Goal: Task Accomplishment & Management: Manage account settings

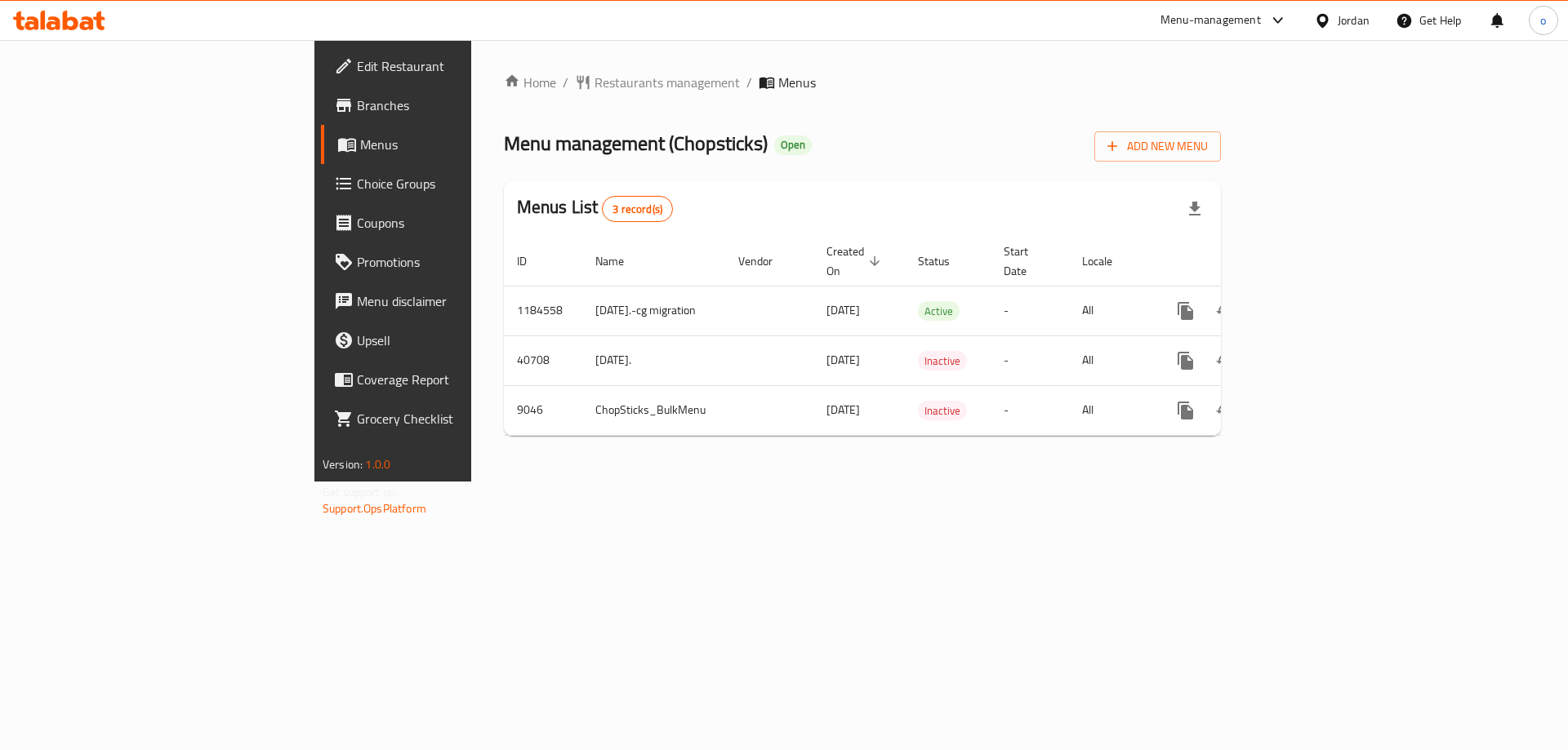
click at [504, 106] on div "Home / Restaurants management / Menus Menu management ( Chopsticks ) Open Add N…" at bounding box center [862, 260] width 718 height 376
click at [594, 79] on span "Restaurants management" at bounding box center [667, 82] width 146 height 20
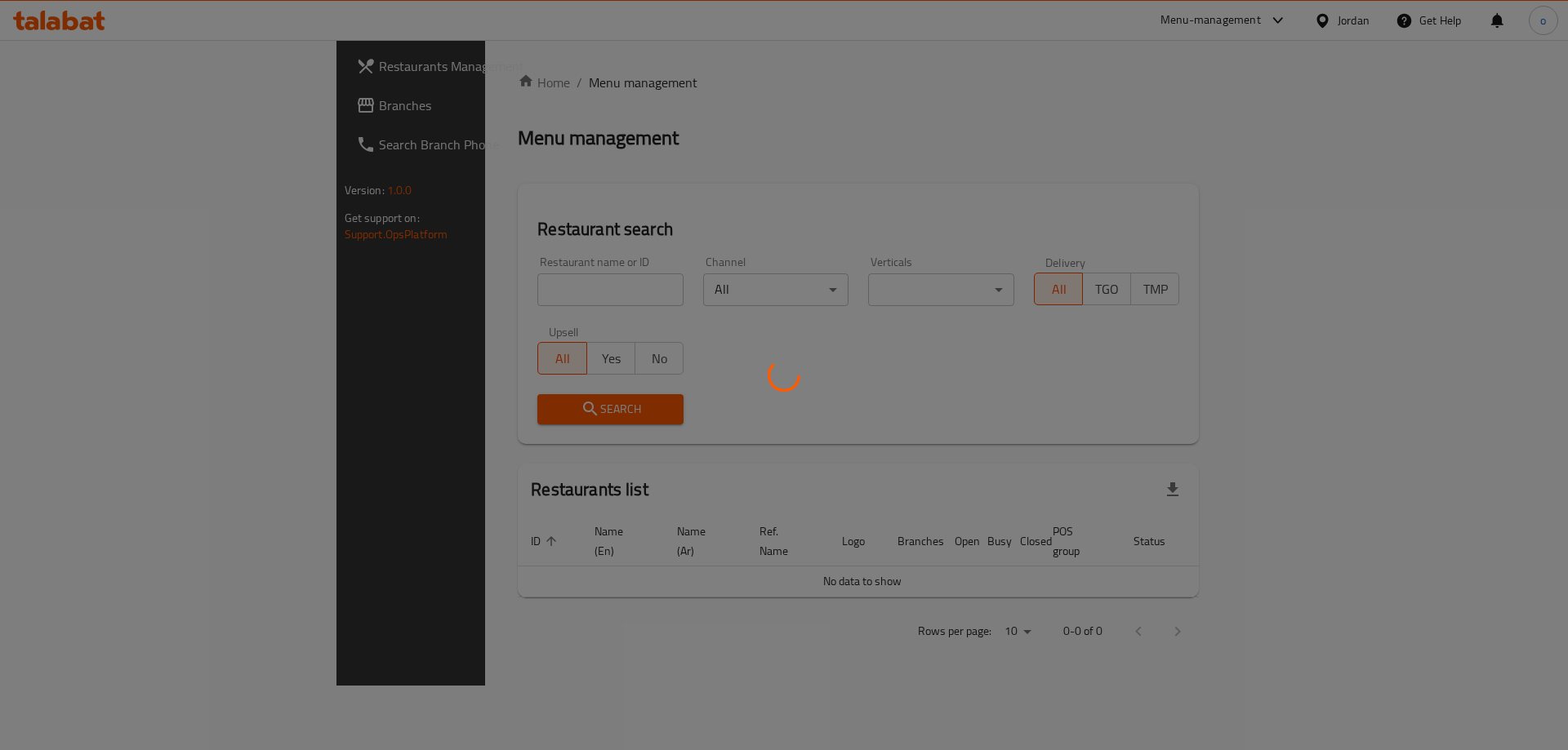
click at [124, 102] on div at bounding box center [784, 375] width 1568 height 750
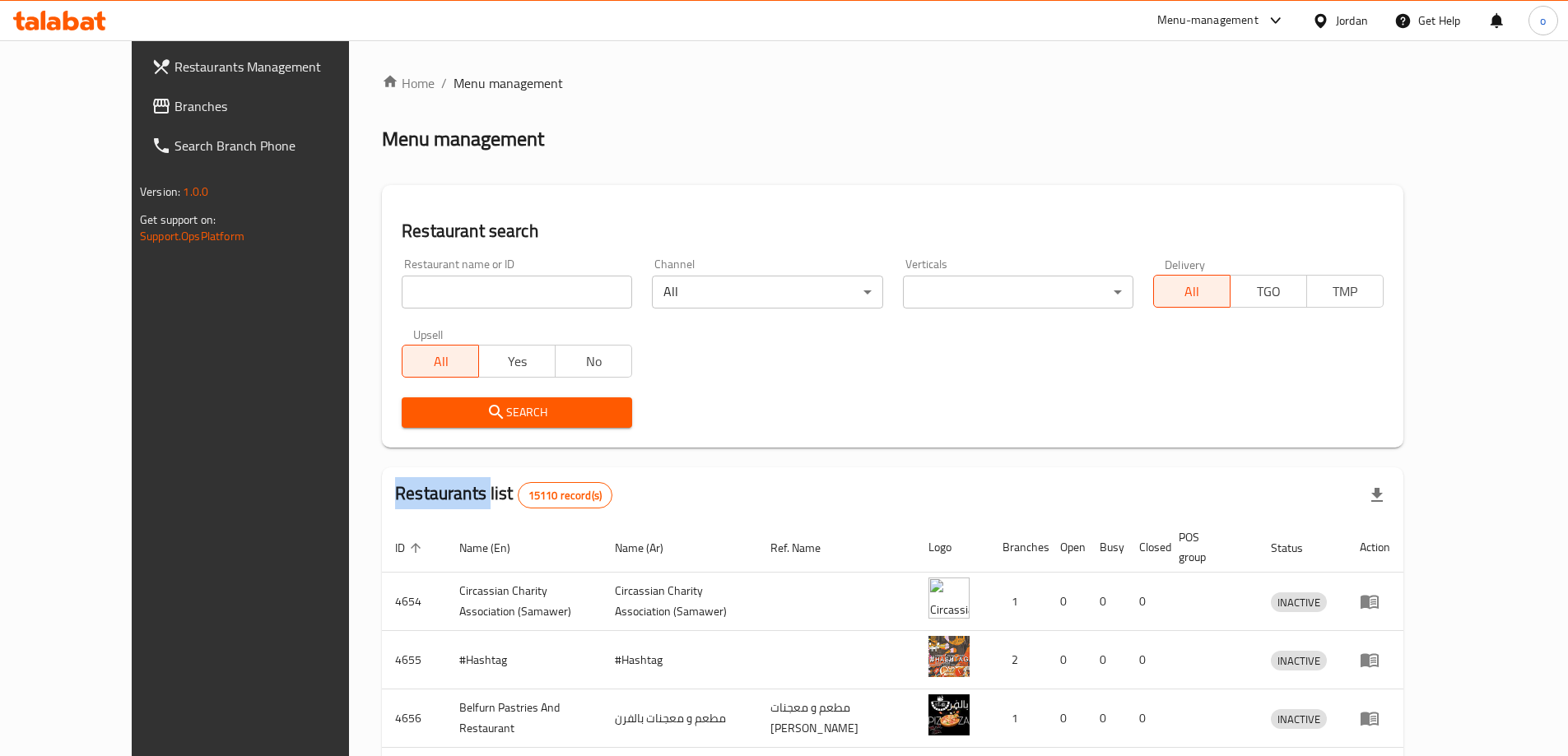
click at [124, 103] on div at bounding box center [784, 378] width 1568 height 756
click at [174, 103] on span "Branches" at bounding box center [277, 106] width 206 height 20
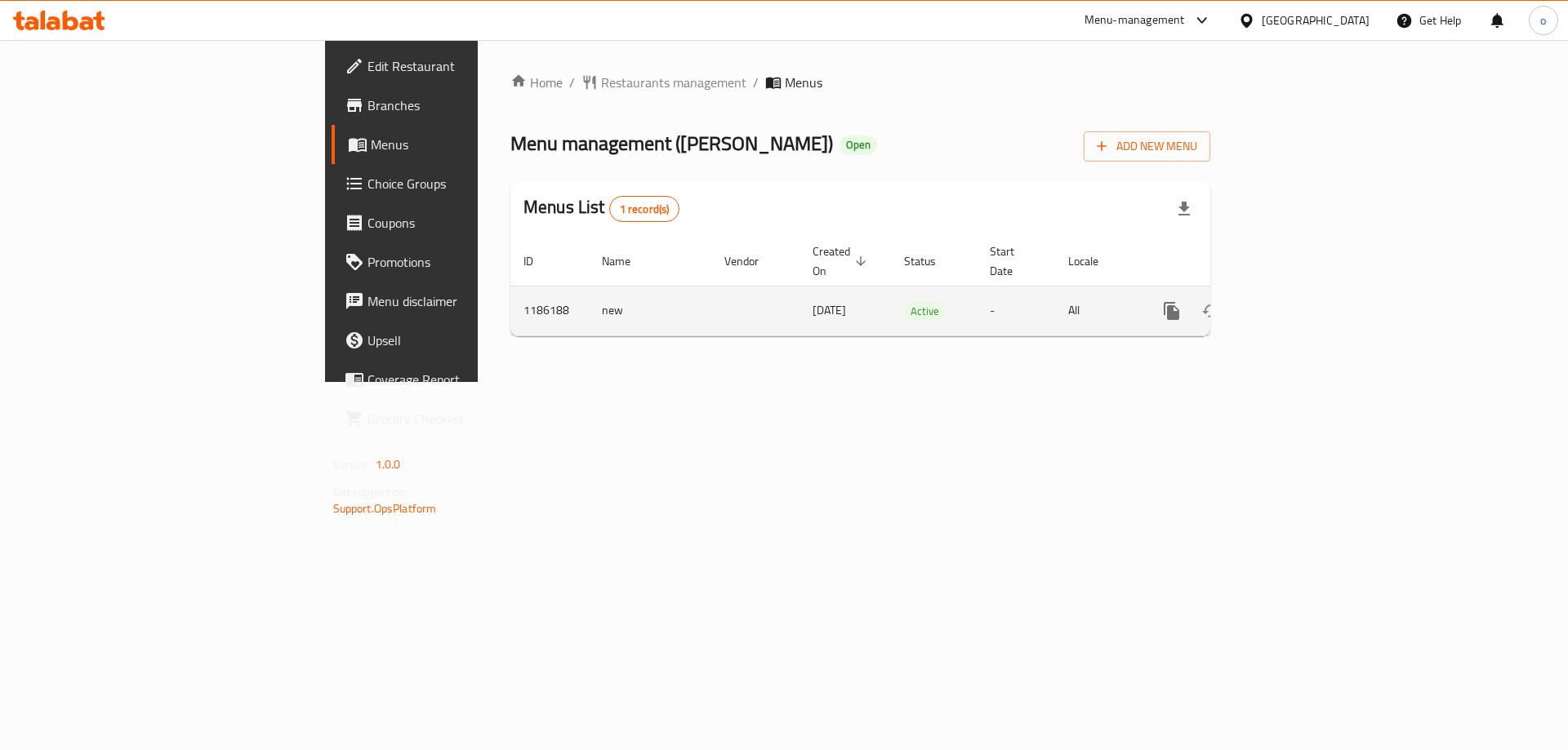
click at [1297, 304] on icon "enhanced table" at bounding box center [1289, 311] width 15 height 15
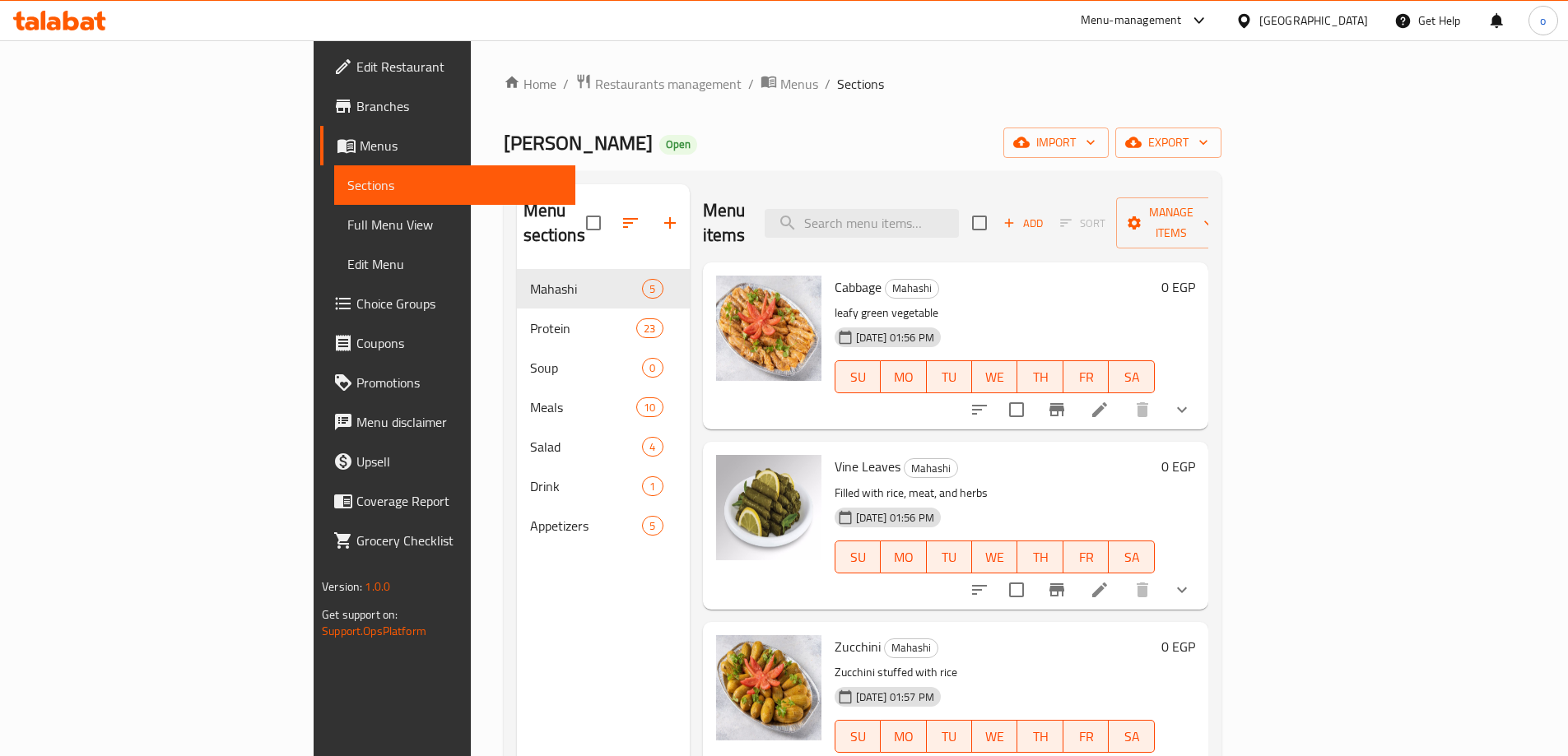
click at [966, 226] on div "Menu items Add Sort Manage items" at bounding box center [955, 223] width 505 height 78
click at [959, 220] on input "search" at bounding box center [862, 223] width 194 height 29
paste input "Vine Leaves"
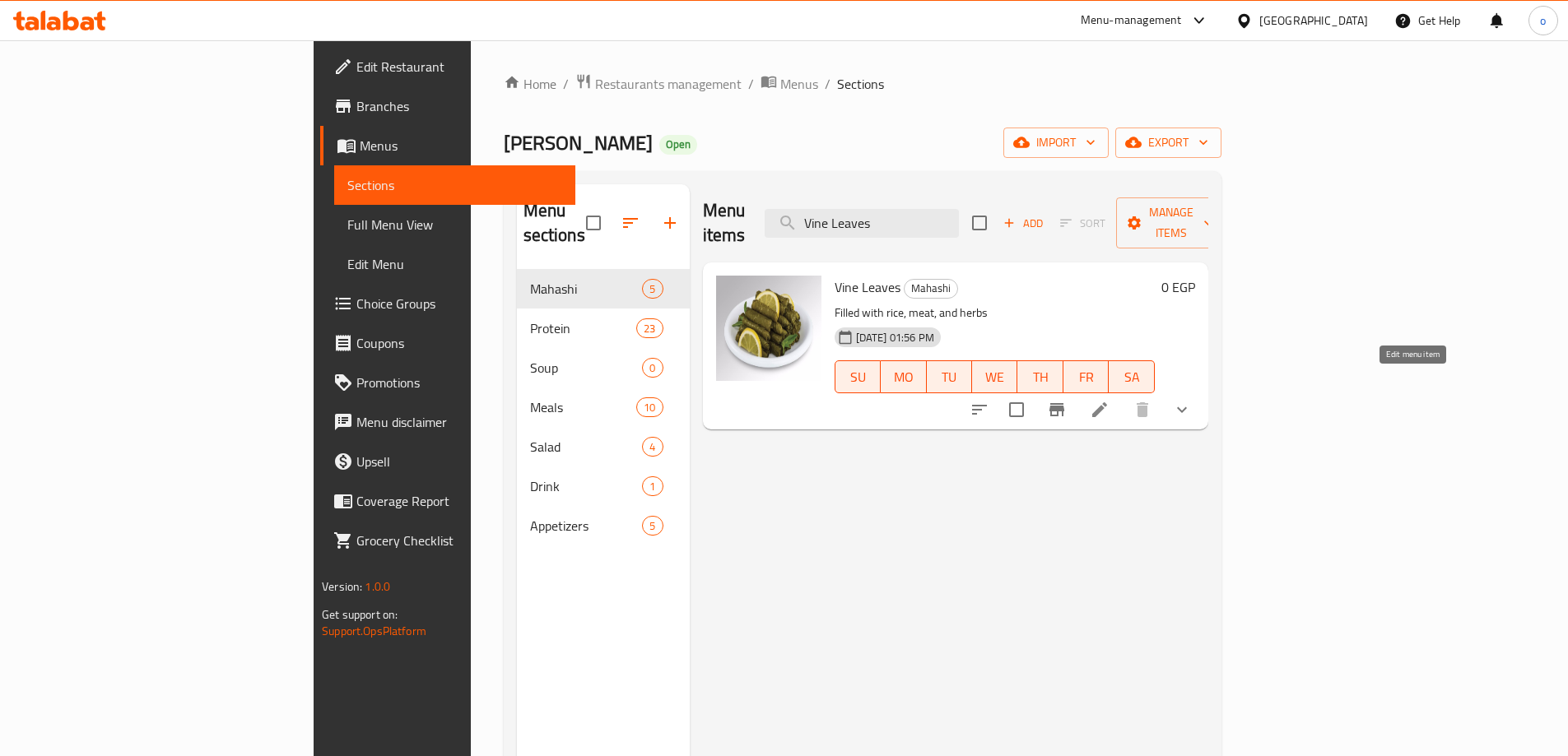
type input "Vine Leaves"
click at [1109, 400] on icon at bounding box center [1100, 410] width 20 height 20
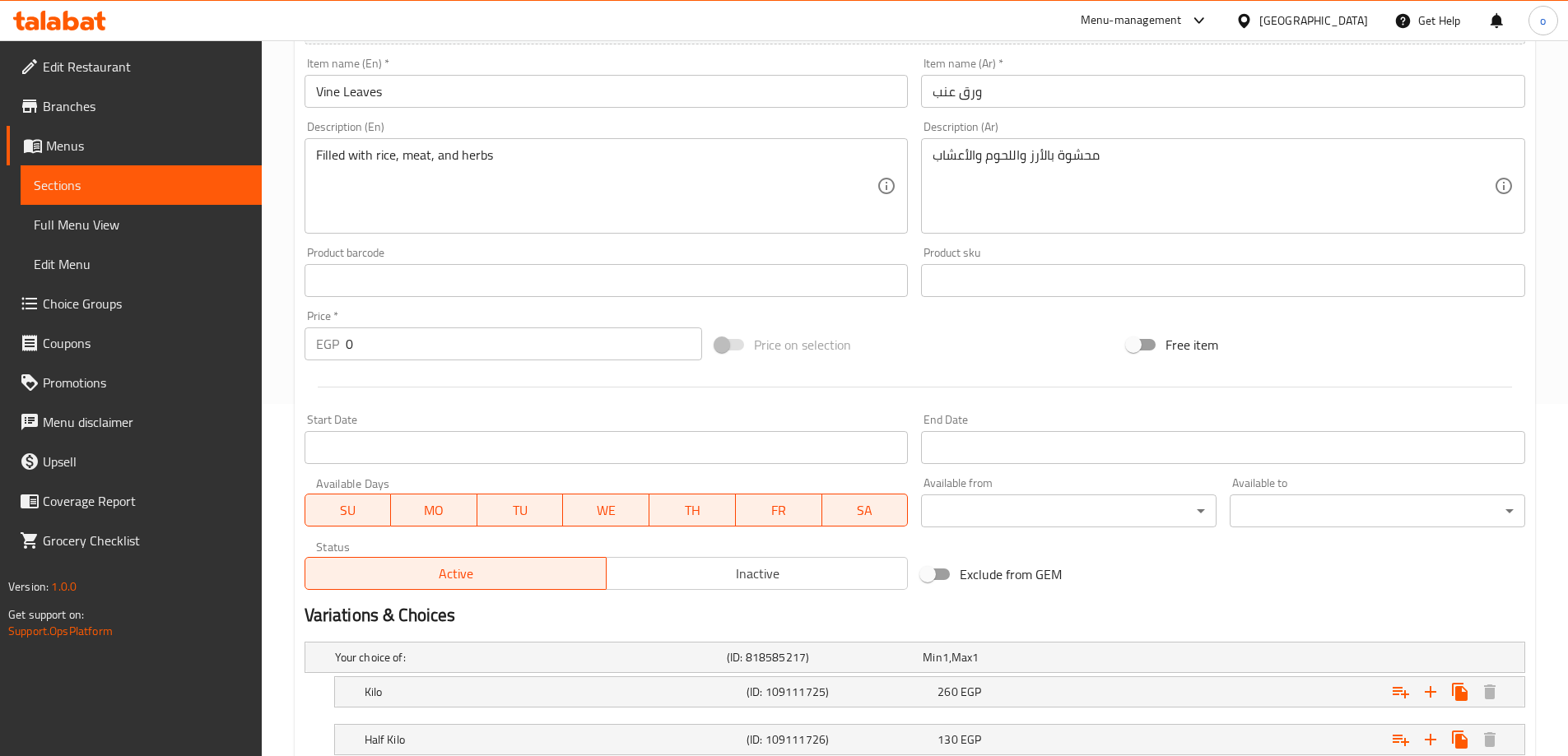
scroll to position [351, 0]
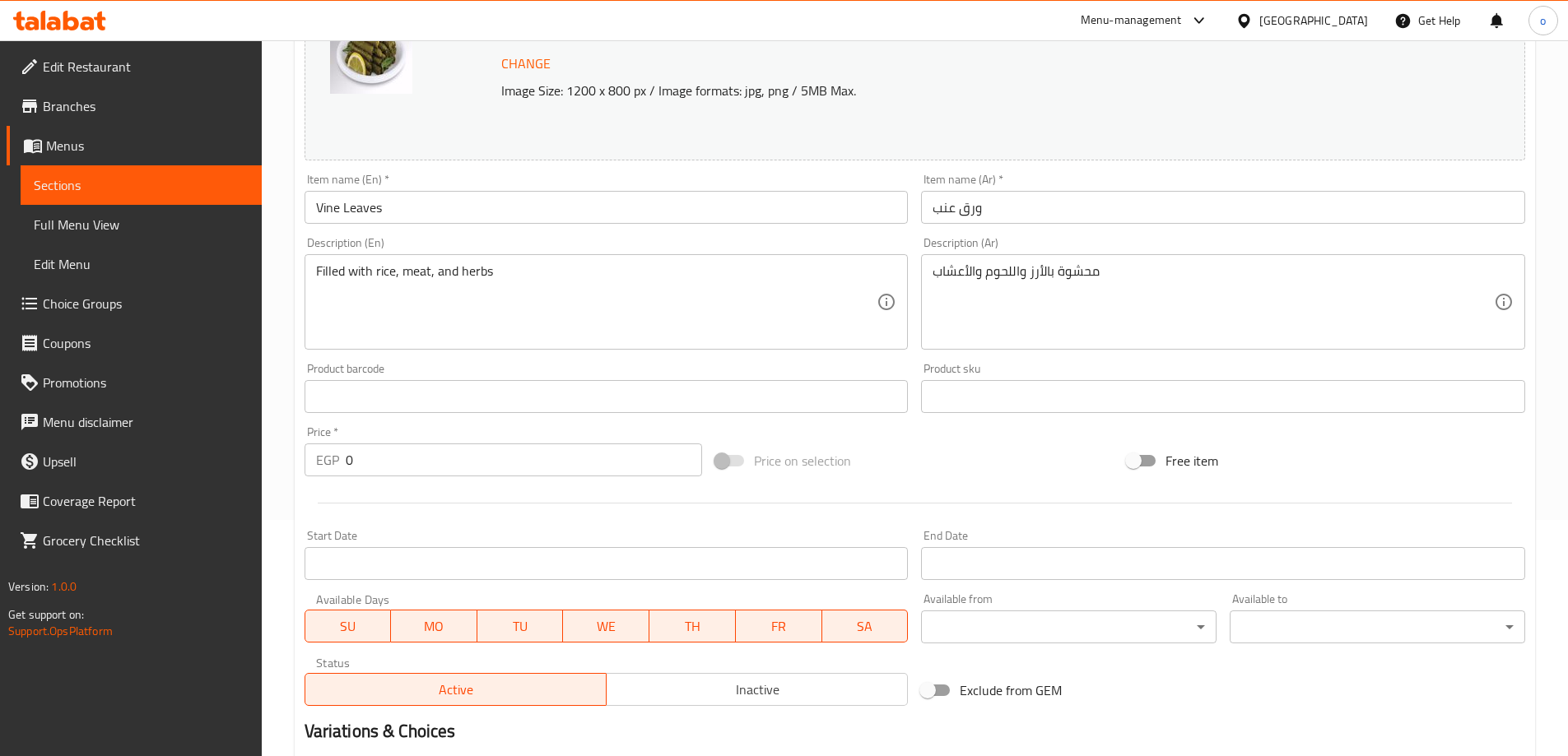
scroll to position [563, 0]
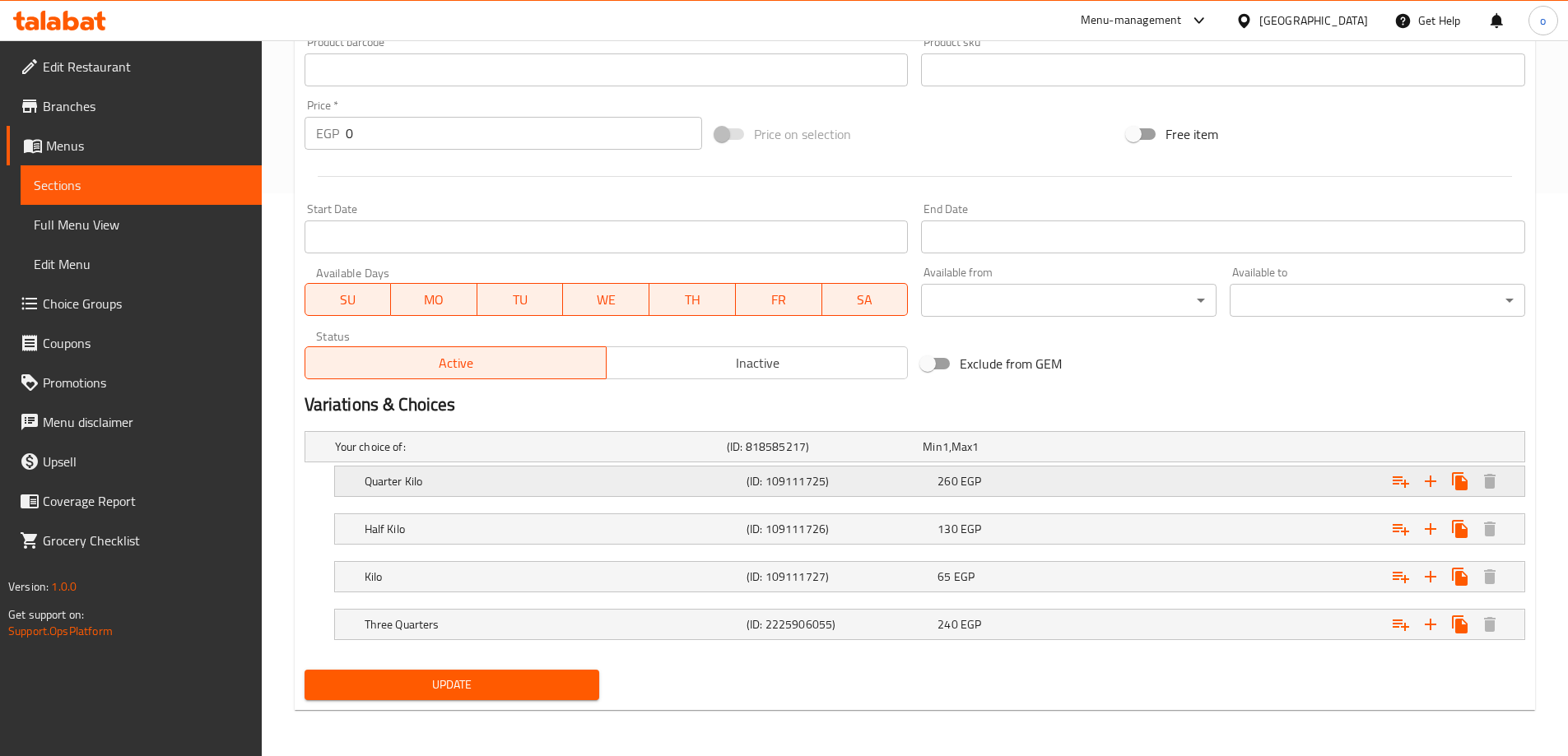
click at [585, 455] on h5 "Quarter Kilo" at bounding box center [527, 447] width 385 height 16
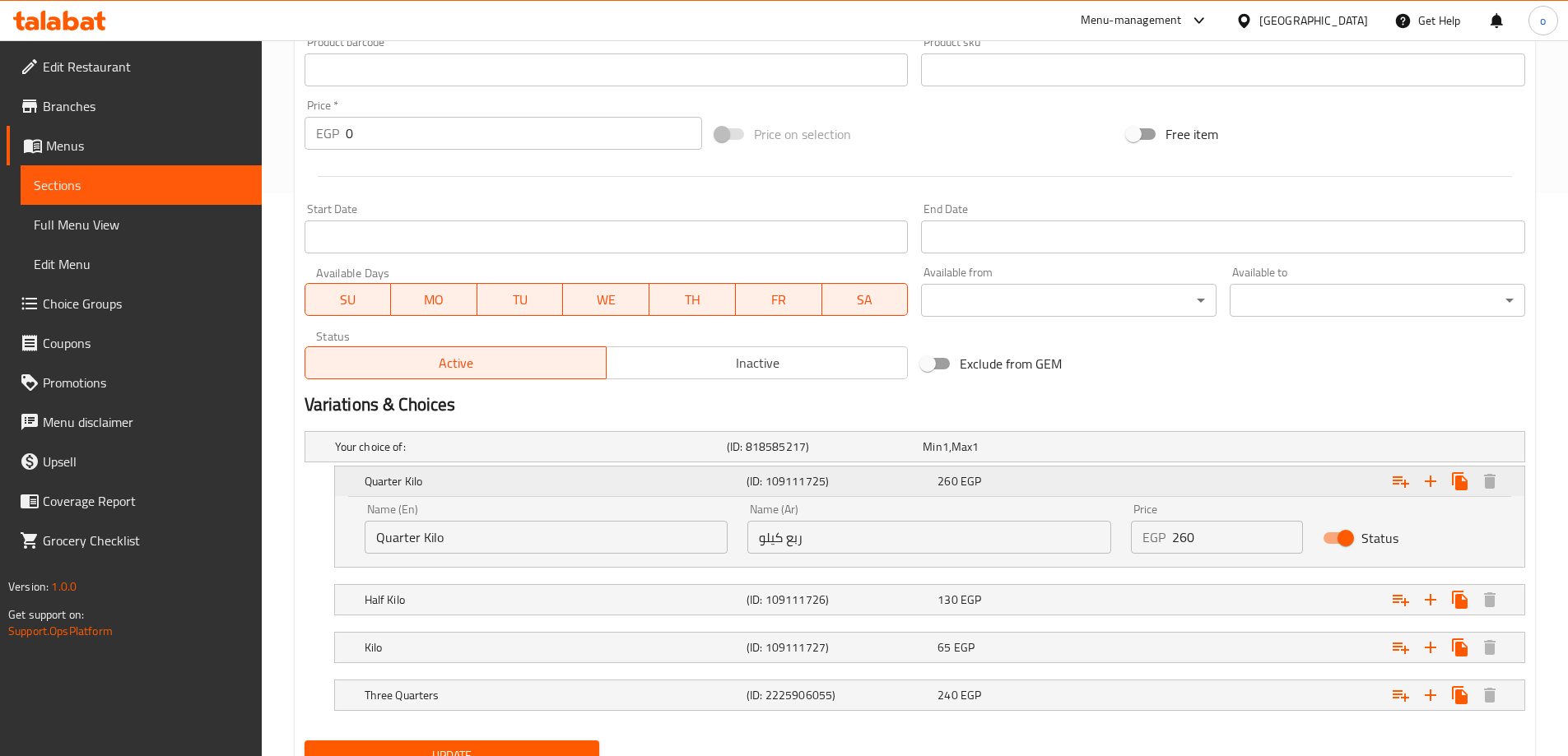
click at [587, 477] on h5 "Quarter Kilo" at bounding box center [552, 481] width 375 height 16
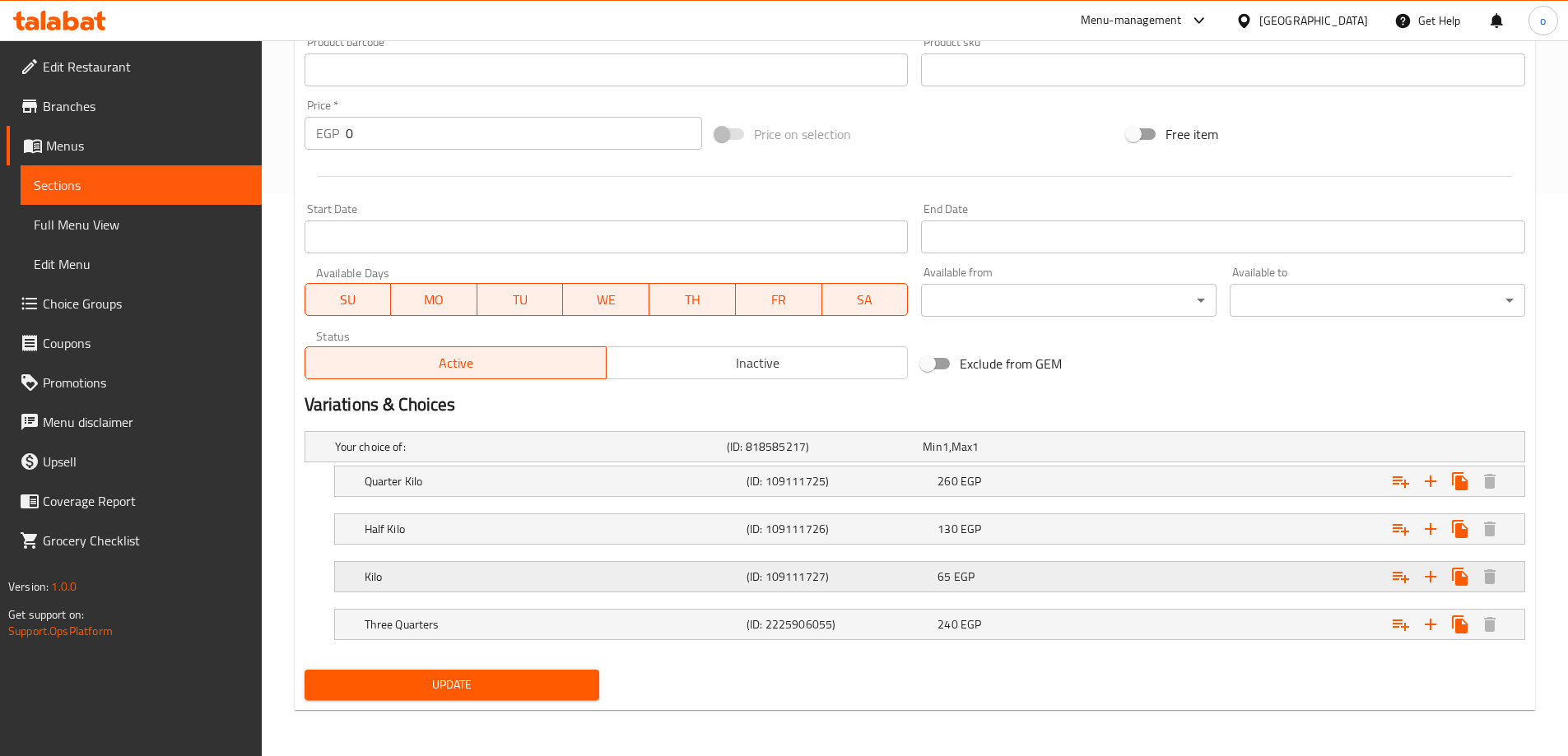
click at [538, 465] on div "Kilo (ID: 109111727) 65 EGP" at bounding box center [920, 447] width 1176 height 36
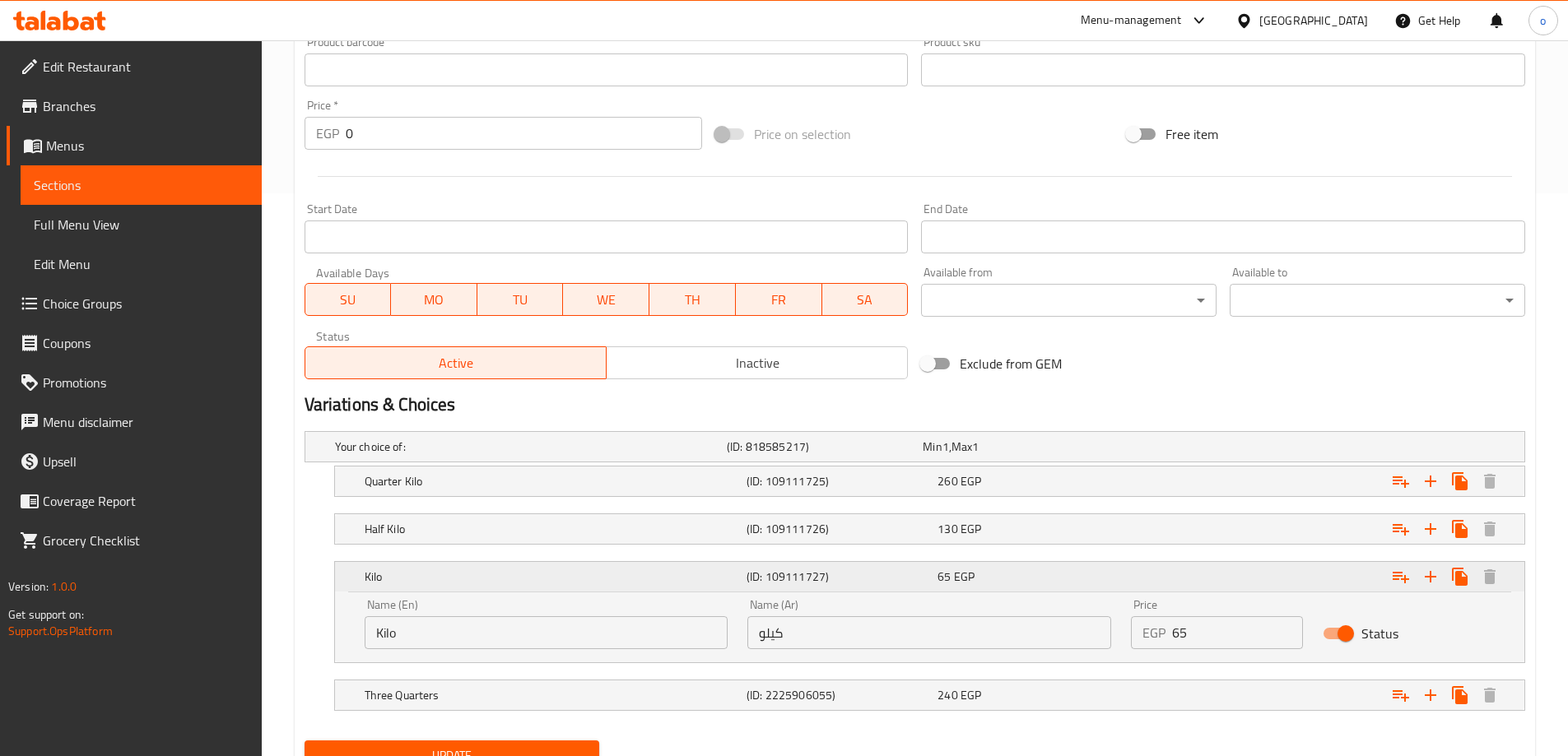
click at [537, 588] on div "Kilo" at bounding box center [552, 576] width 382 height 23
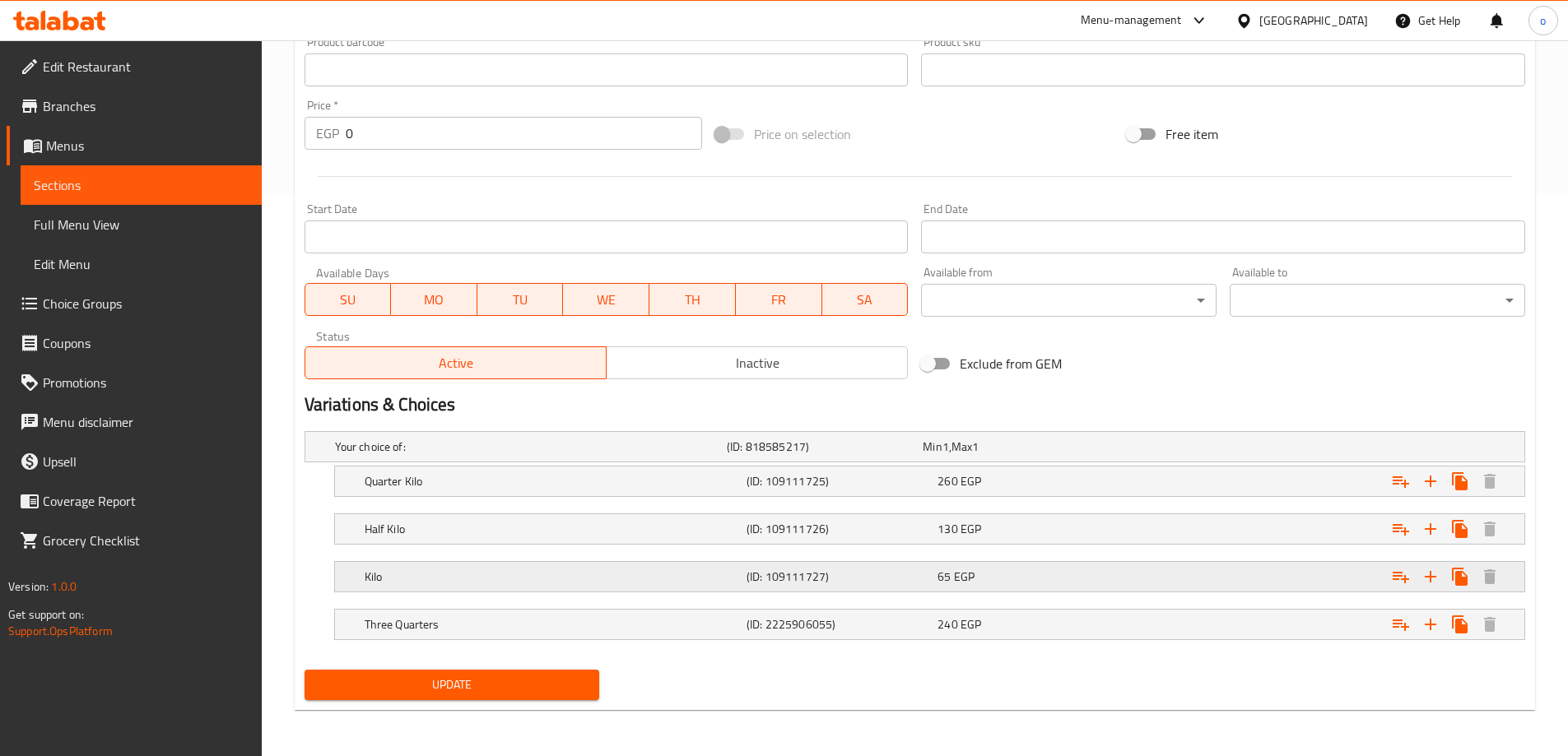
click at [544, 458] on div "Kilo" at bounding box center [528, 446] width 392 height 23
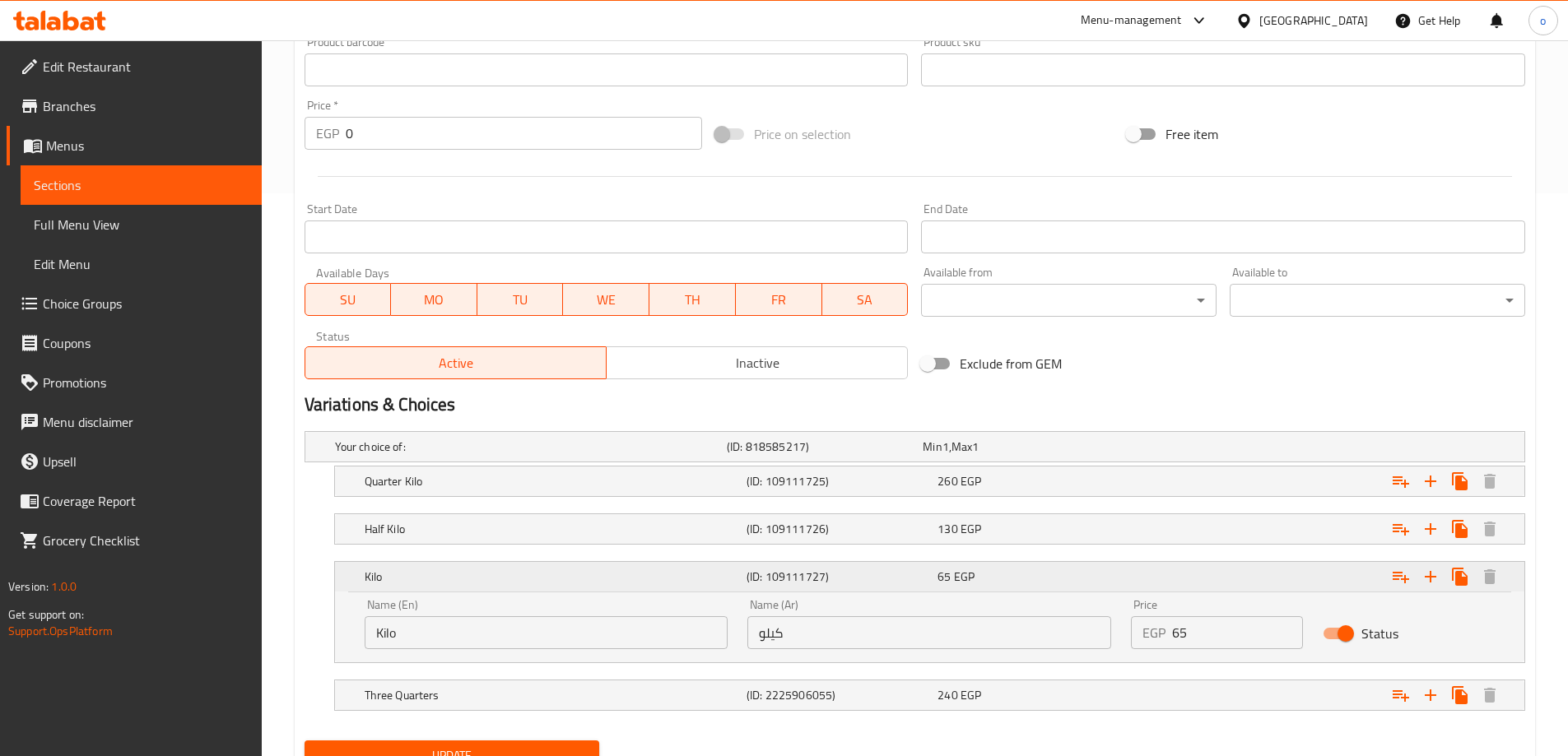
click at [546, 586] on div "Kilo" at bounding box center [552, 576] width 382 height 23
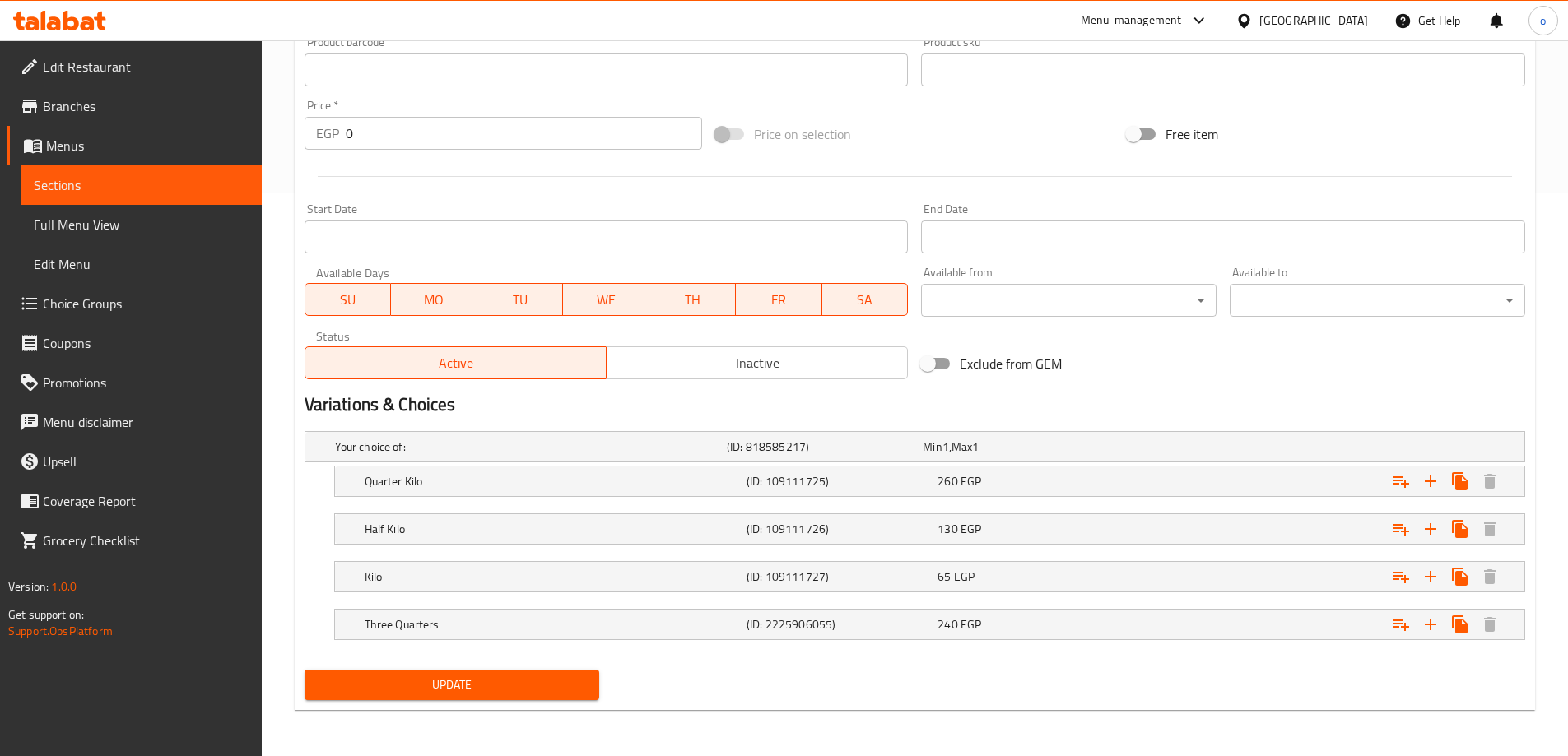
click at [281, 272] on div "Home / Restaurants management / Menus / Sections / item / update Mahashi sectio…" at bounding box center [915, 116] width 1306 height 1279
click at [643, 455] on h5 "Three Quarters" at bounding box center [527, 447] width 385 height 16
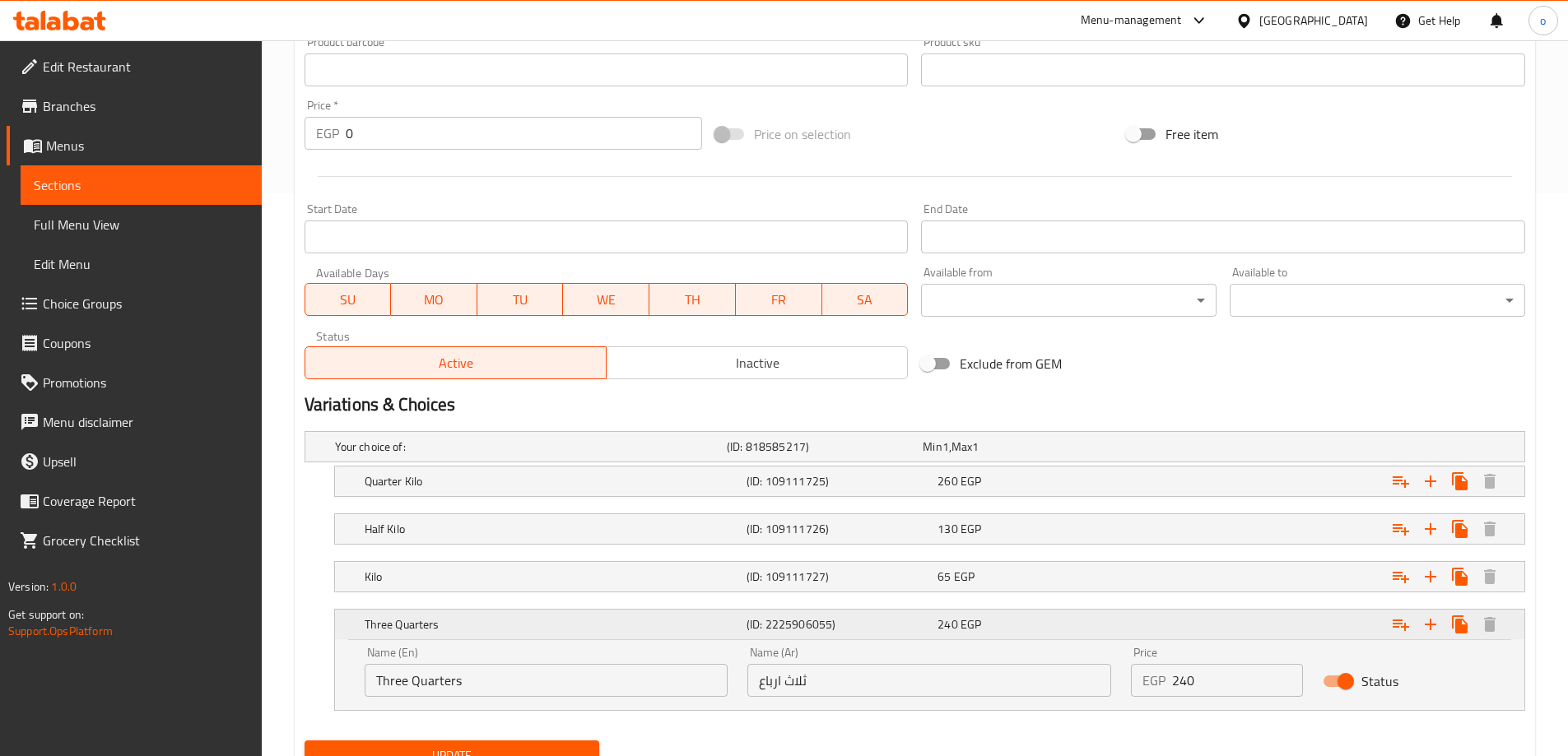
click at [629, 626] on h5 "Three Quarters" at bounding box center [552, 624] width 375 height 16
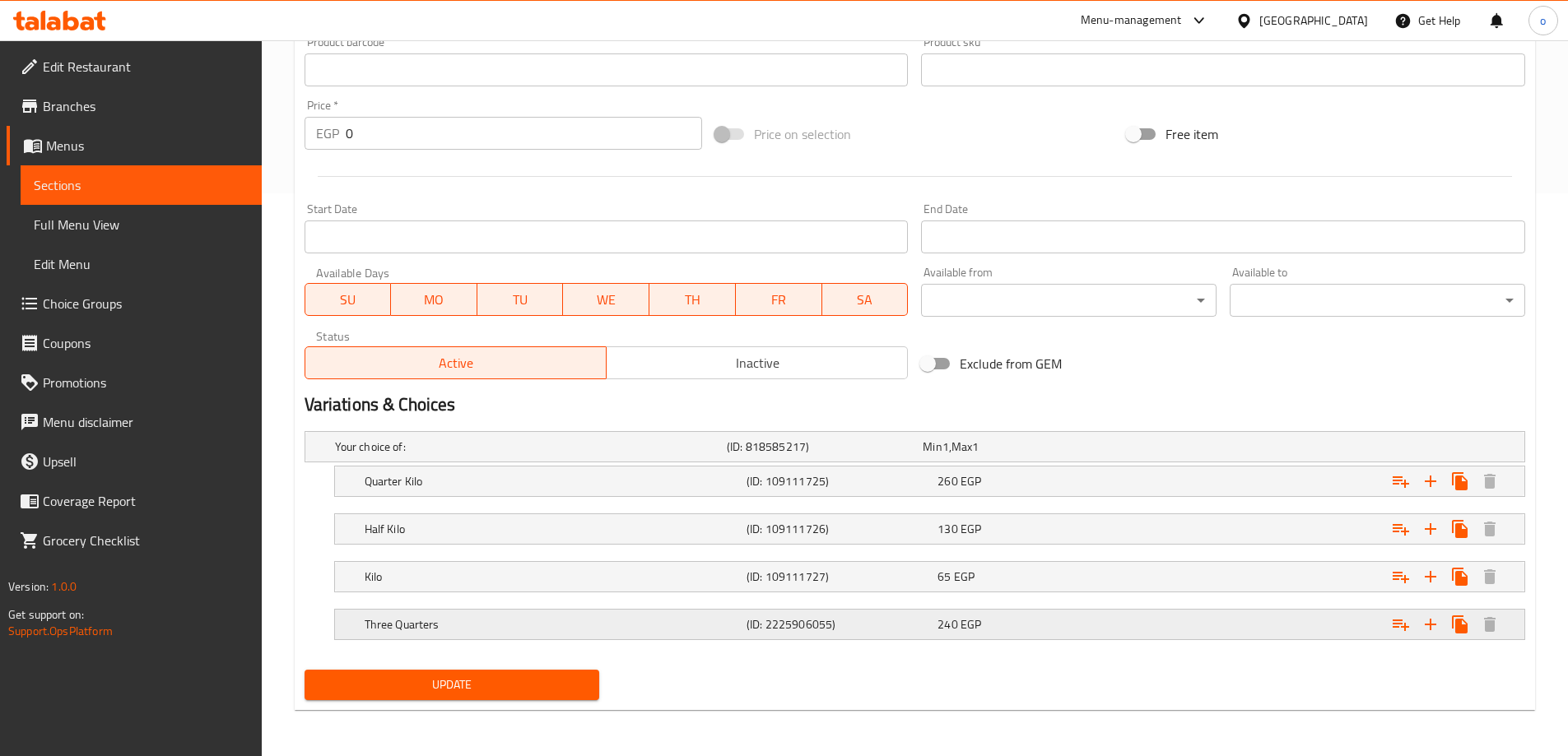
click at [627, 455] on h5 "Three Quarters" at bounding box center [527, 447] width 385 height 16
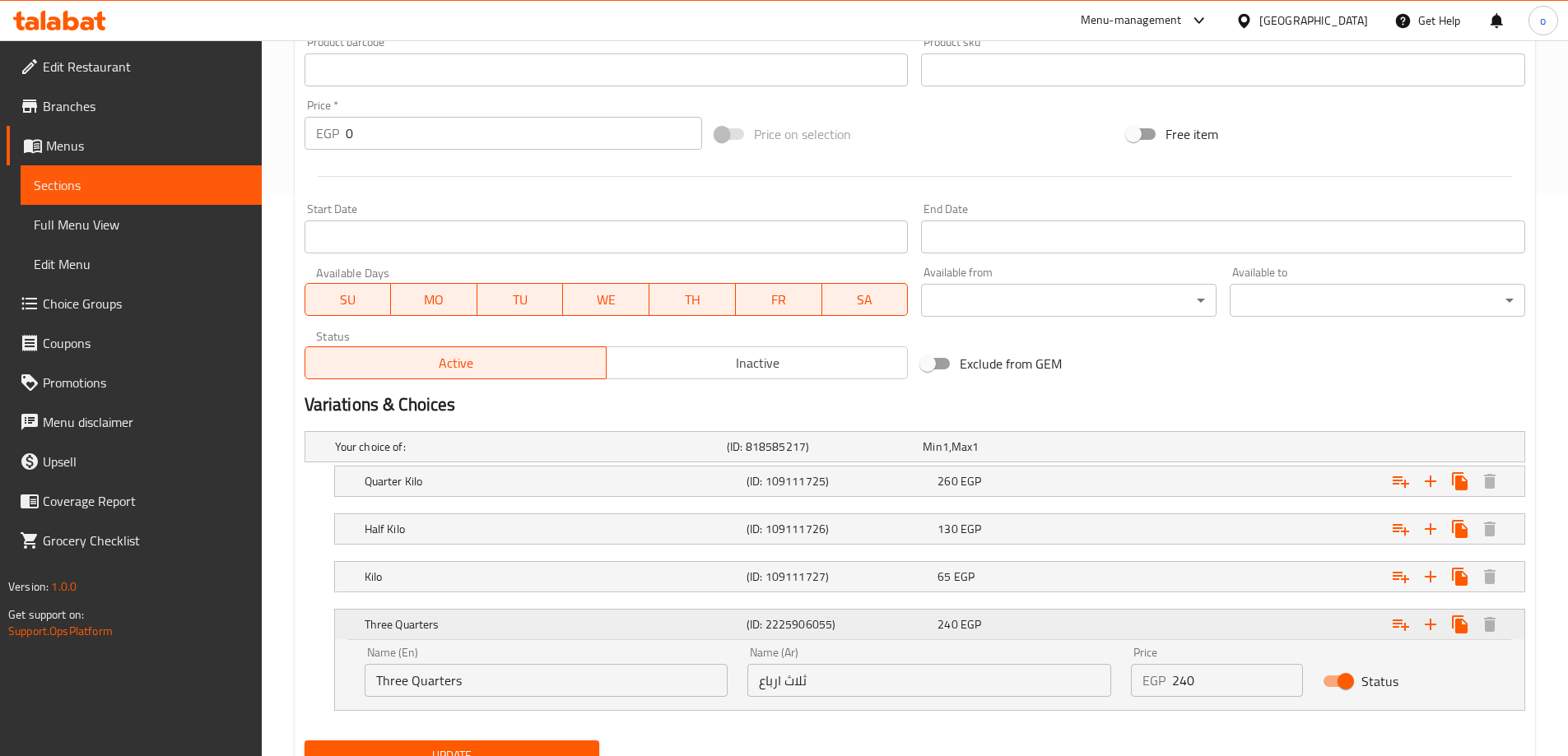
click at [627, 622] on h5 "Three Quarters" at bounding box center [552, 624] width 375 height 16
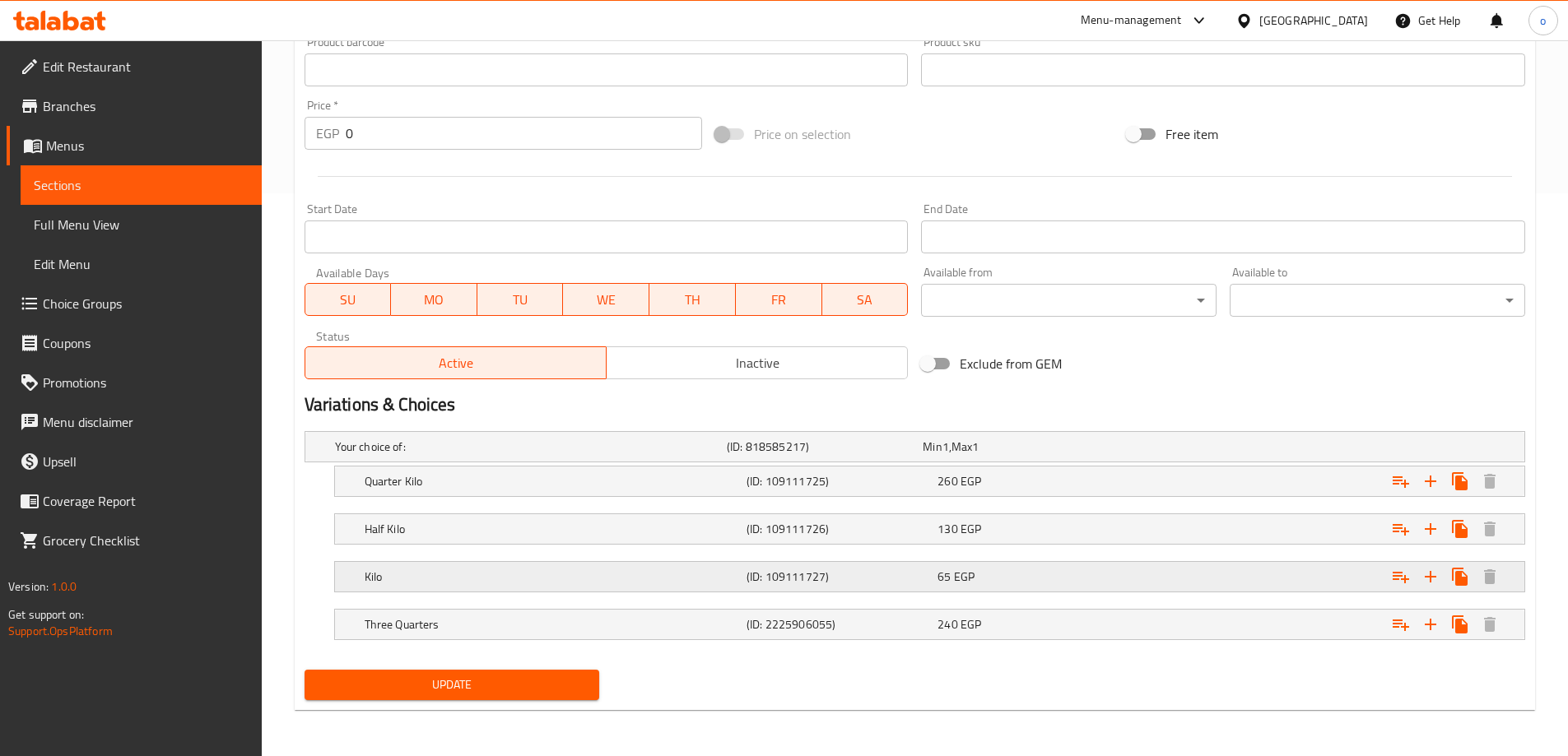
click at [618, 455] on h5 "Kilo" at bounding box center [527, 447] width 385 height 16
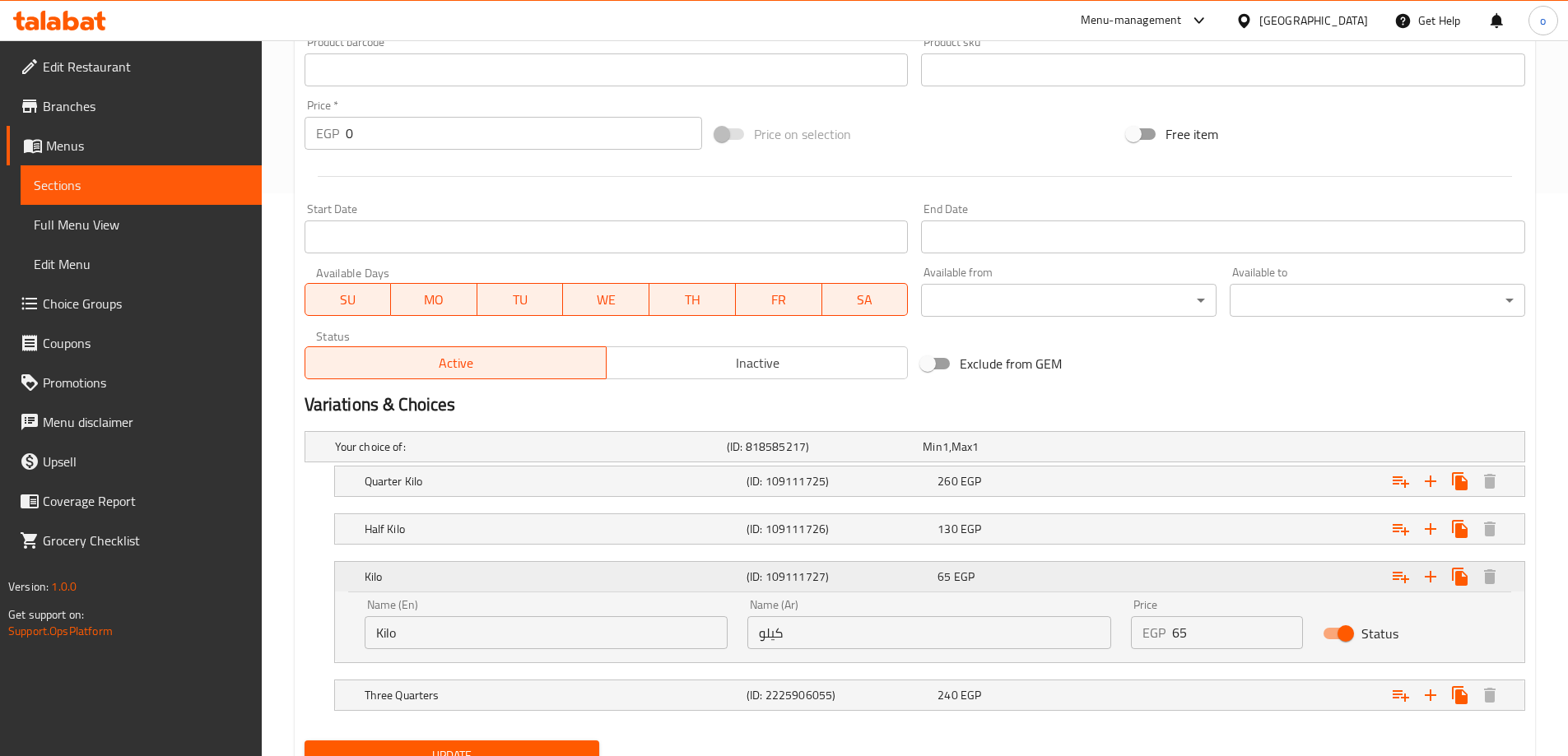
click at [618, 584] on h5 "Kilo" at bounding box center [552, 577] width 375 height 16
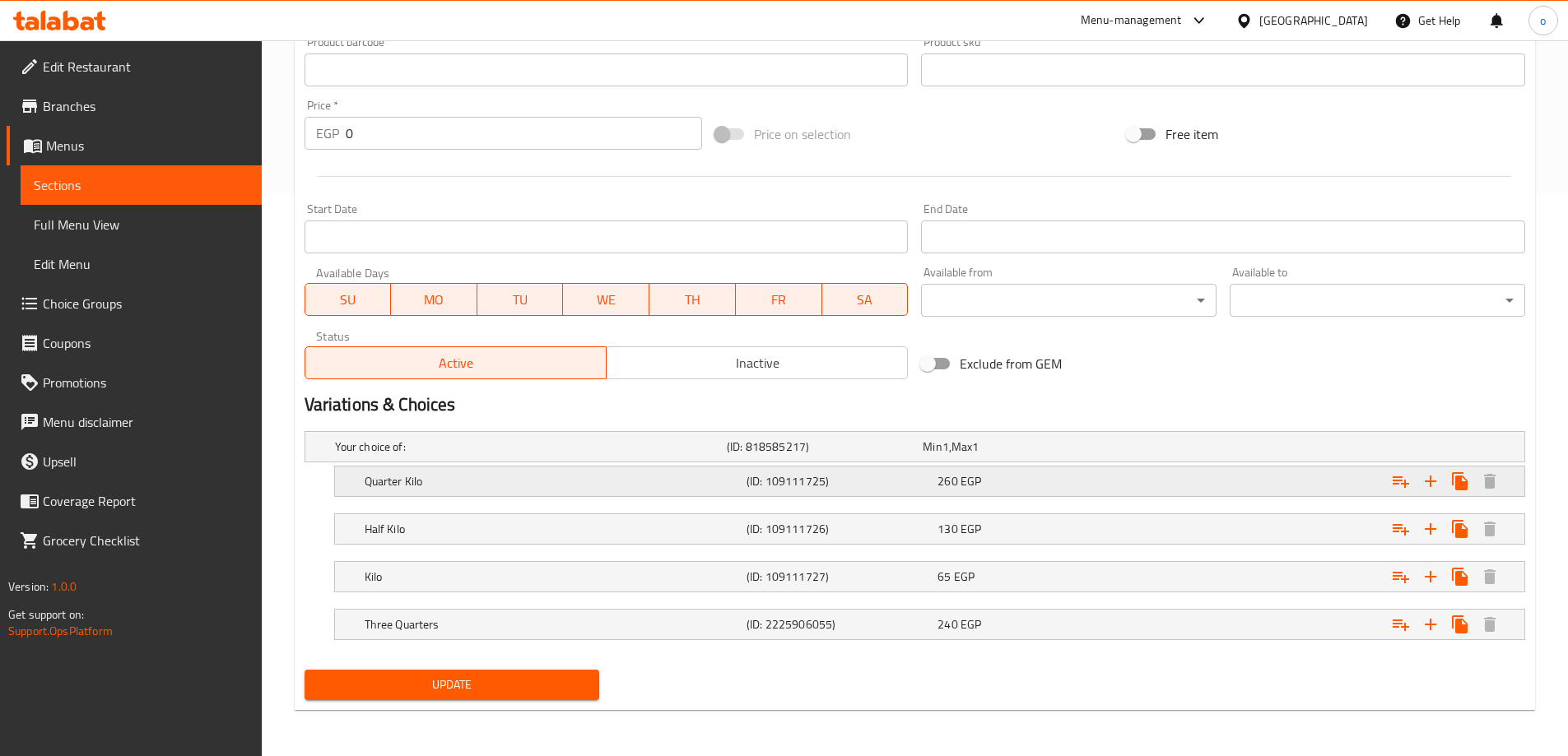
click at [665, 455] on h5 "Quarter Kilo" at bounding box center [527, 447] width 385 height 16
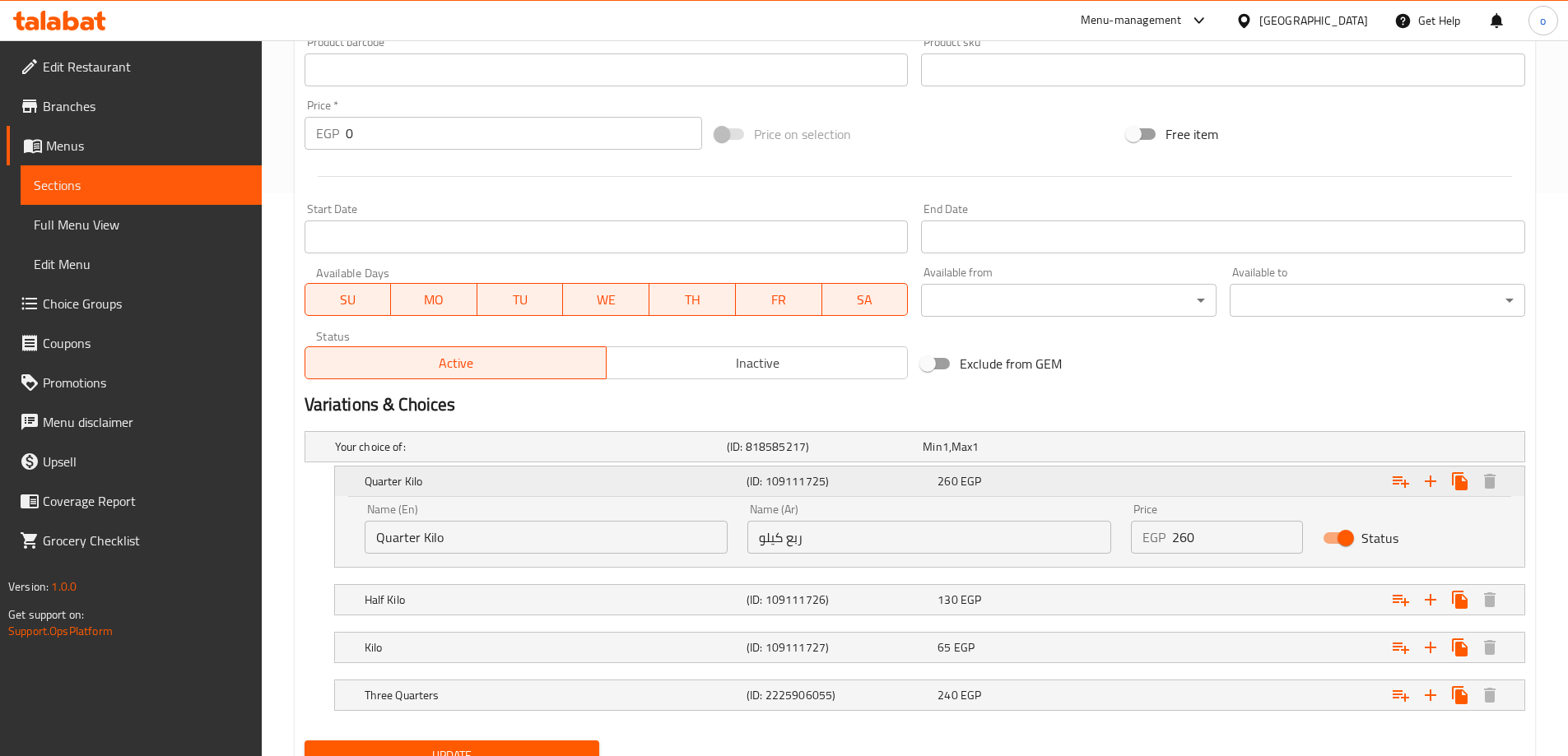
click at [657, 486] on h5 "Quarter Kilo" at bounding box center [552, 481] width 375 height 16
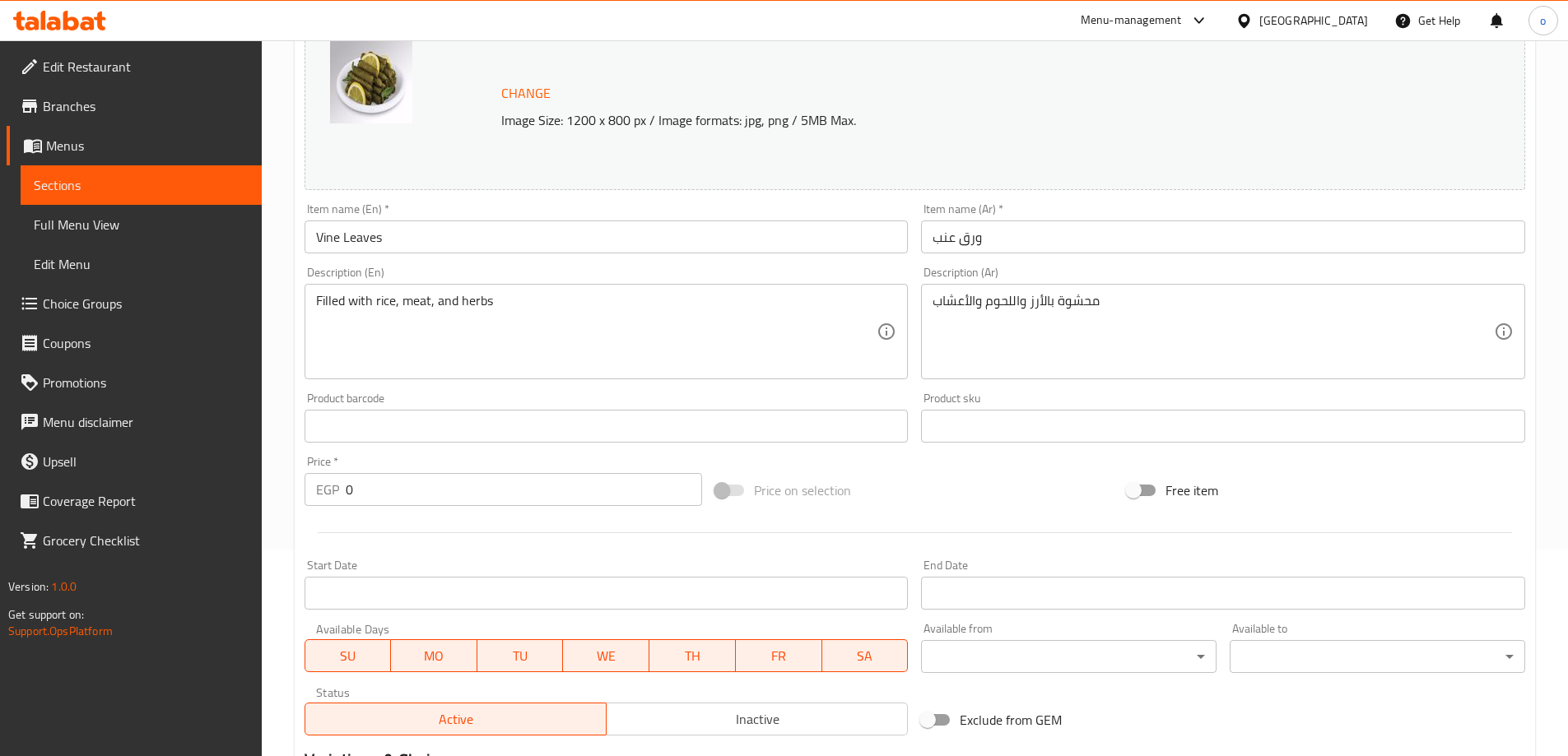
scroll to position [0, 0]
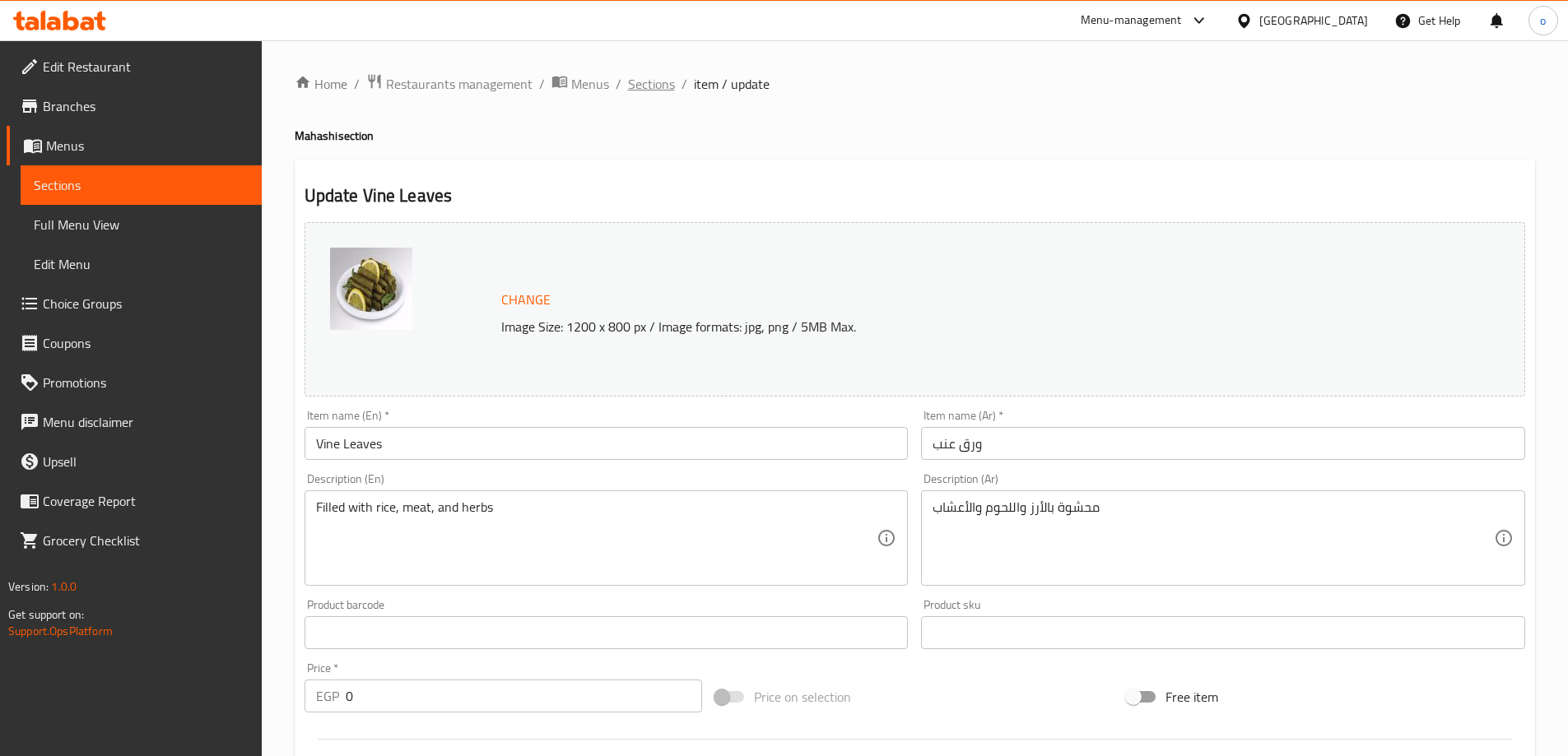
click at [663, 77] on span "Sections" at bounding box center [651, 84] width 47 height 20
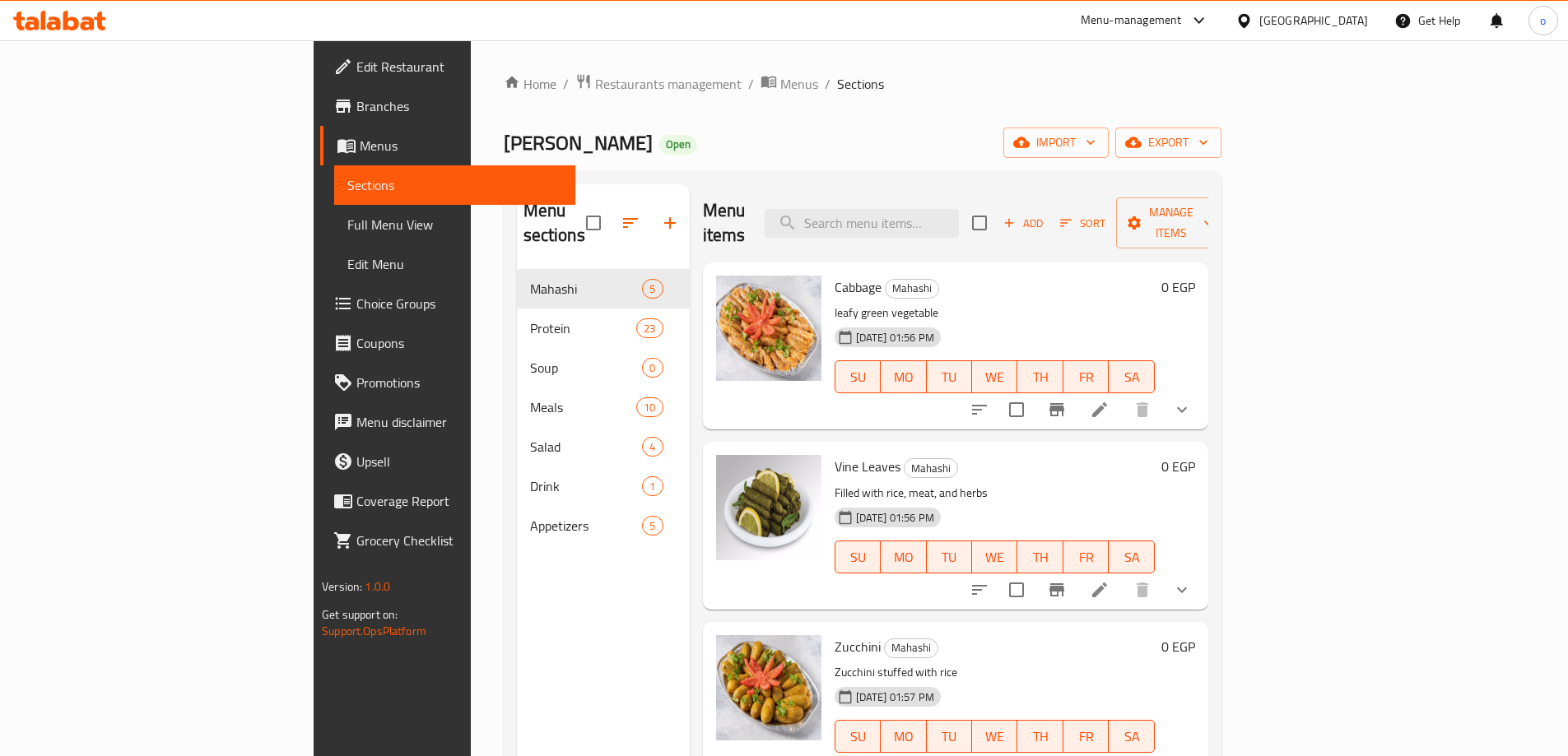
click at [995, 188] on div "Menu items Add Sort Manage items" at bounding box center [955, 223] width 505 height 78
click at [959, 212] on input "search" at bounding box center [862, 223] width 194 height 29
paste input "Eggplant"
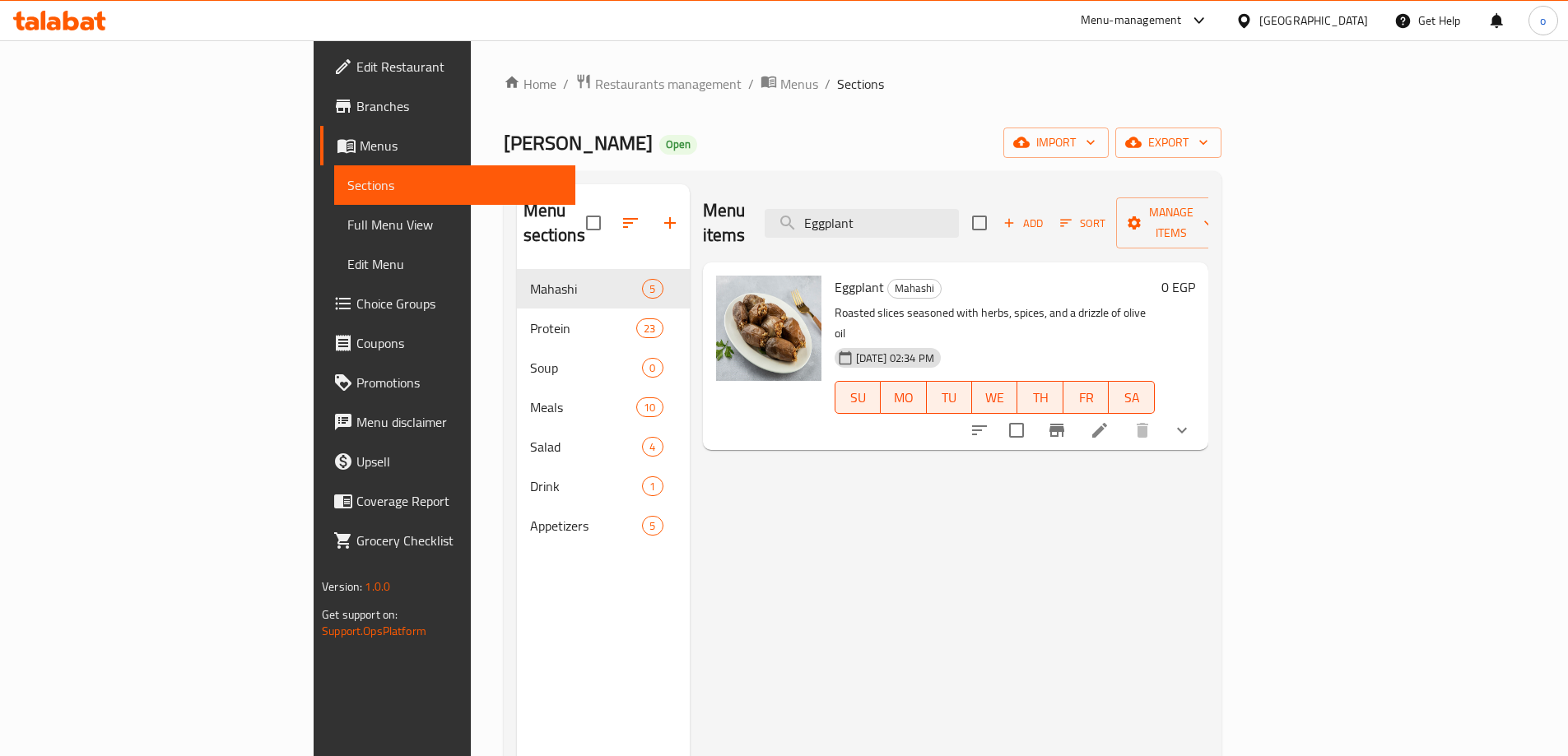
type input "Eggplant"
click at [1202, 411] on div at bounding box center [1081, 431] width 242 height 40
click at [1109, 421] on icon at bounding box center [1100, 431] width 20 height 20
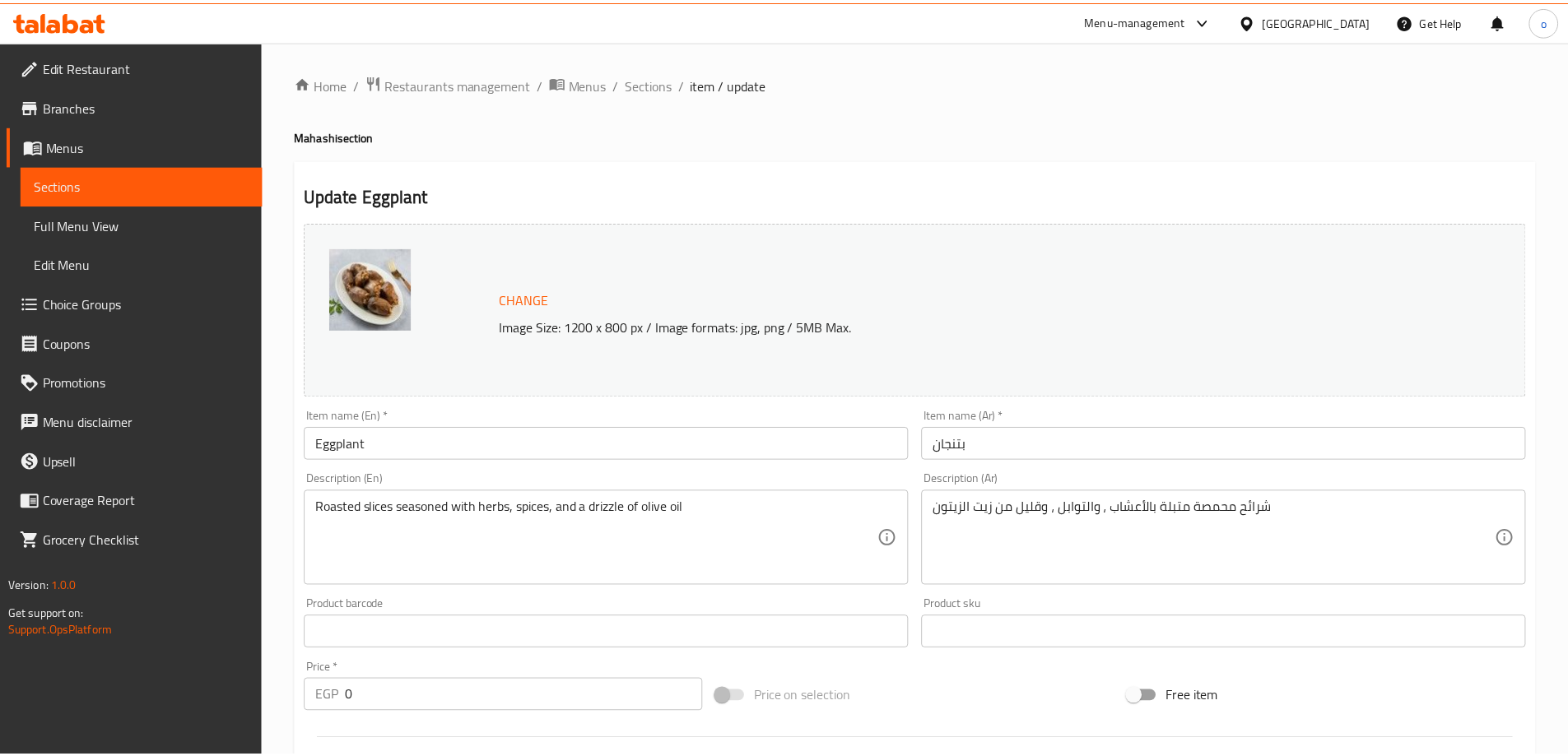
scroll to position [515, 0]
